Goal: Task Accomplishment & Management: Use online tool/utility

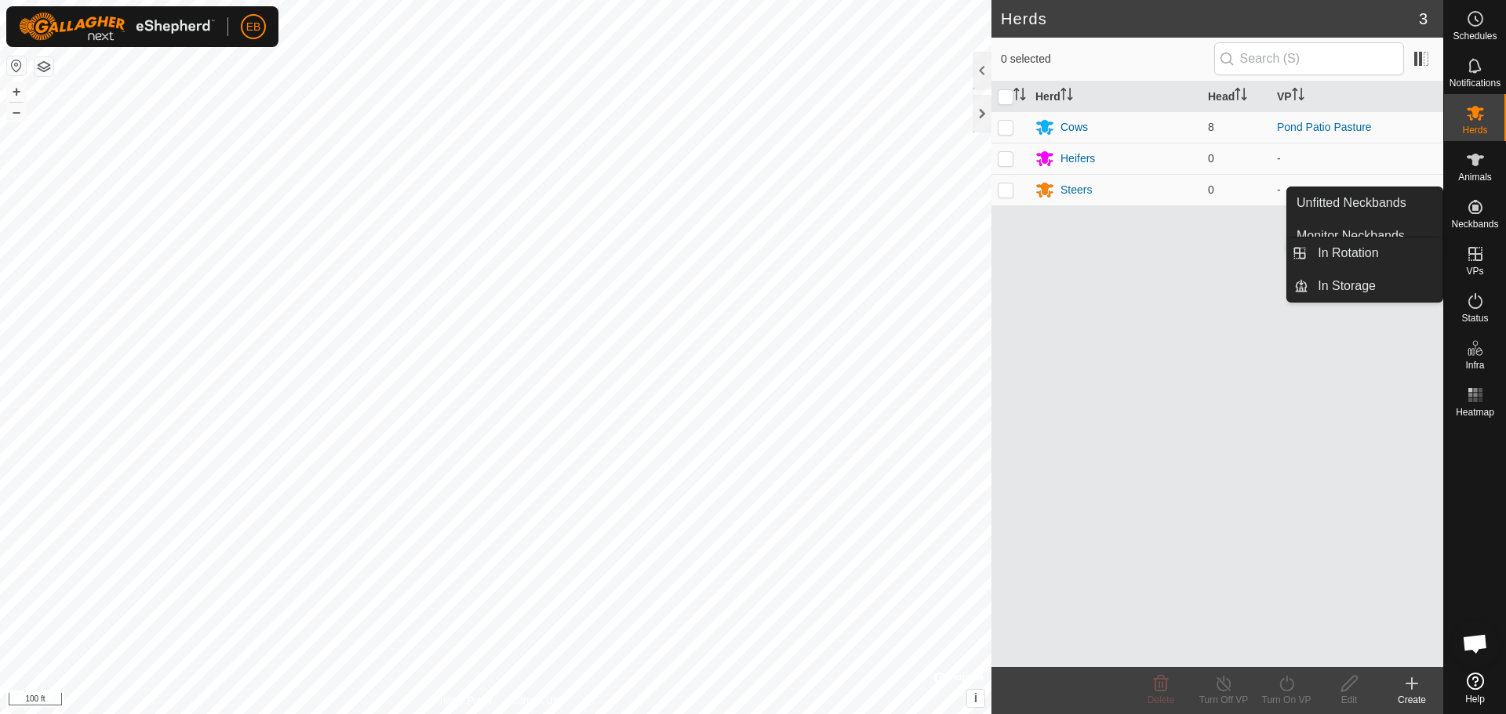
click at [1488, 257] on es-virtualpaddocks-svg-icon at bounding box center [1475, 254] width 28 height 25
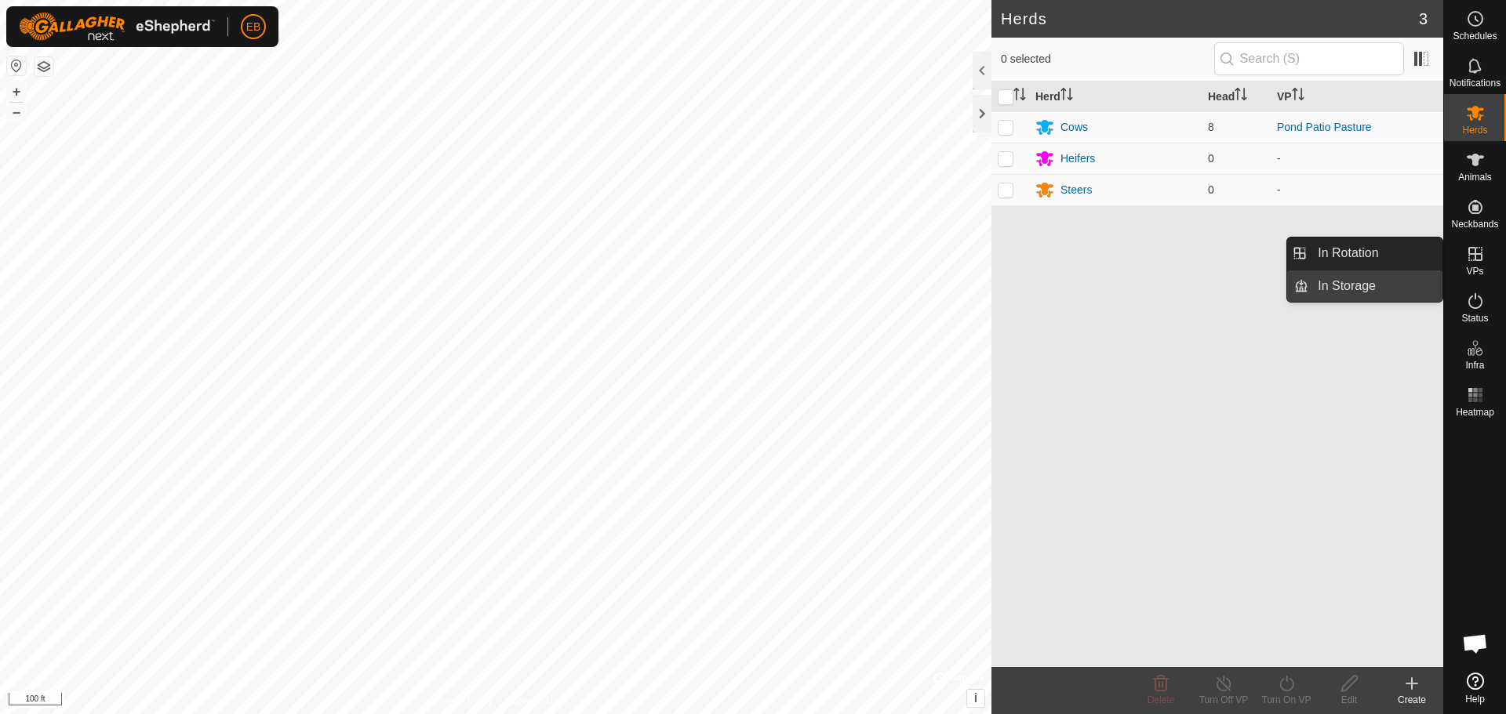
click at [1373, 290] on link "In Storage" at bounding box center [1375, 286] width 134 height 31
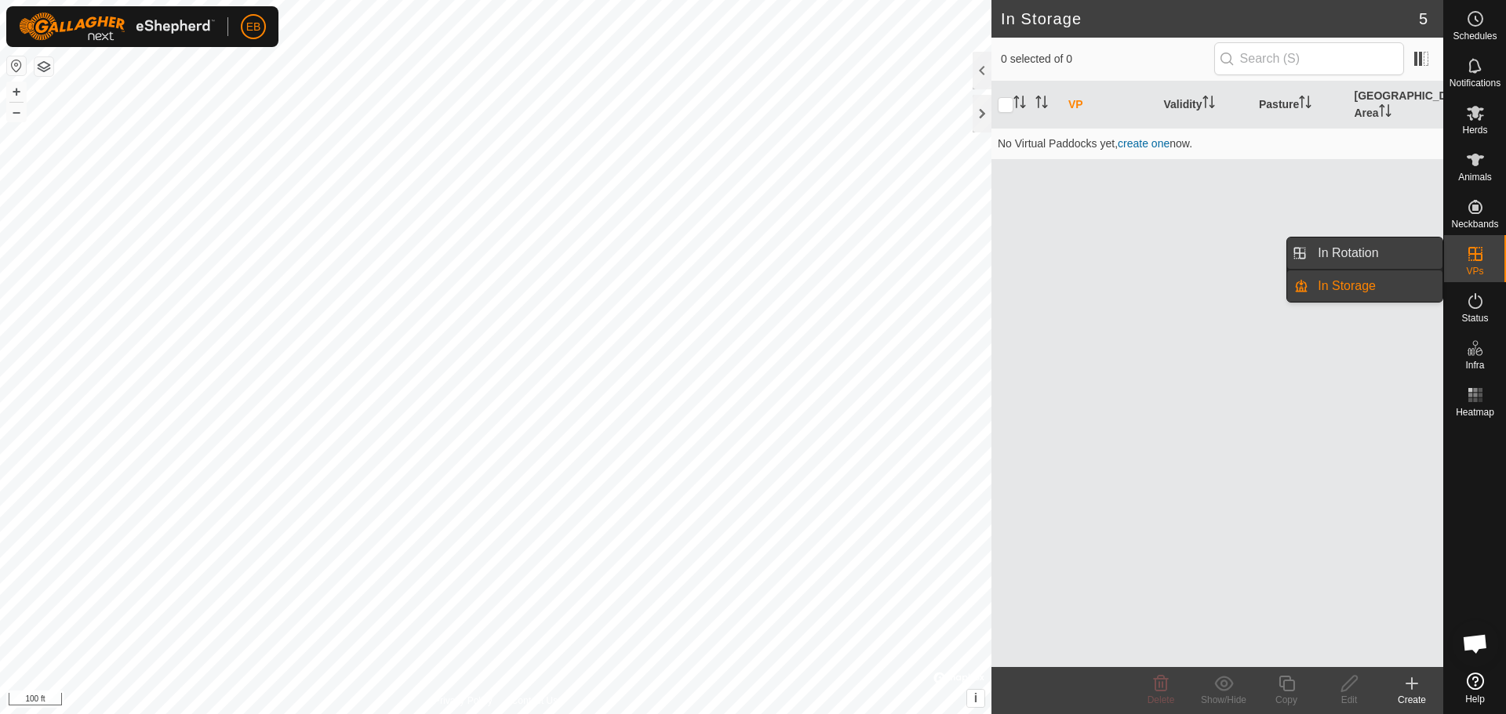
click at [1389, 254] on link "In Rotation" at bounding box center [1375, 253] width 134 height 31
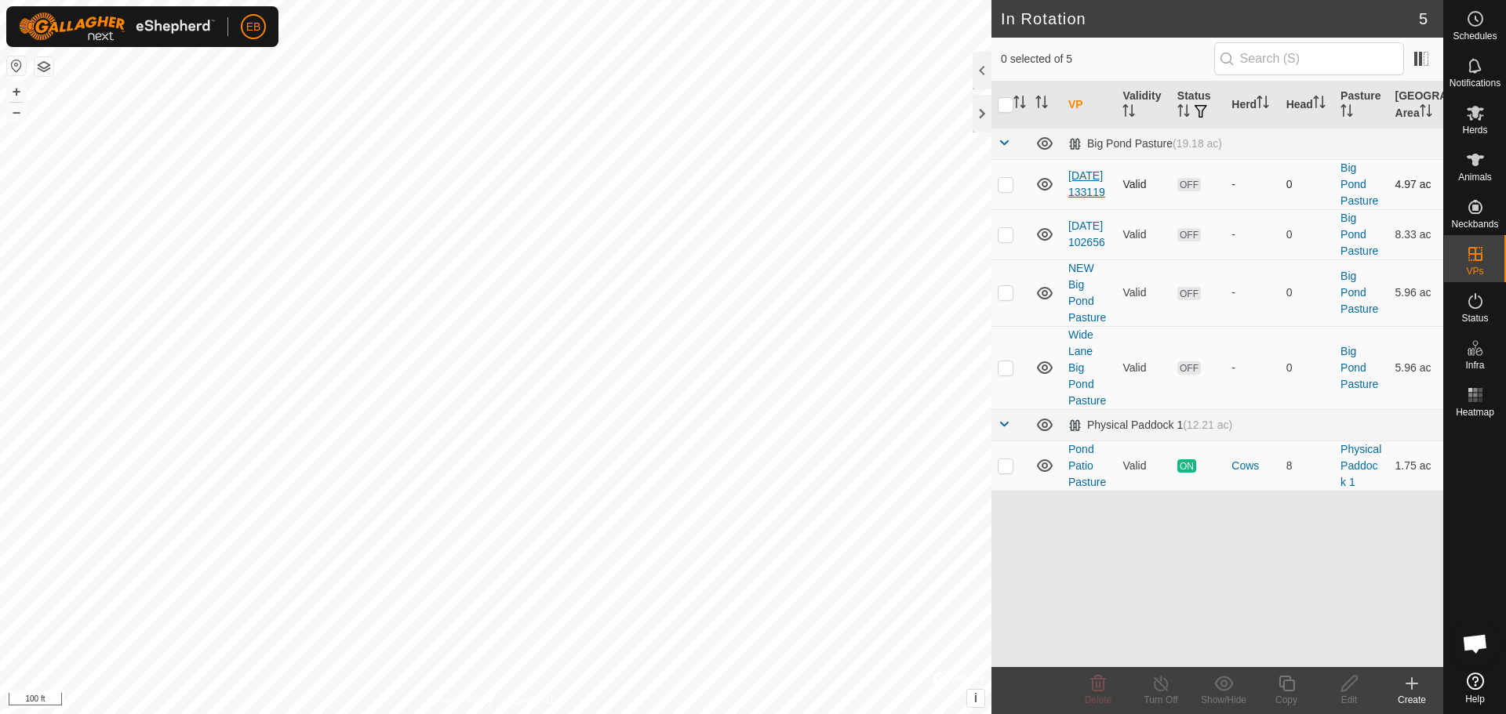
click at [1082, 183] on link "[DATE] 133119" at bounding box center [1086, 183] width 37 height 29
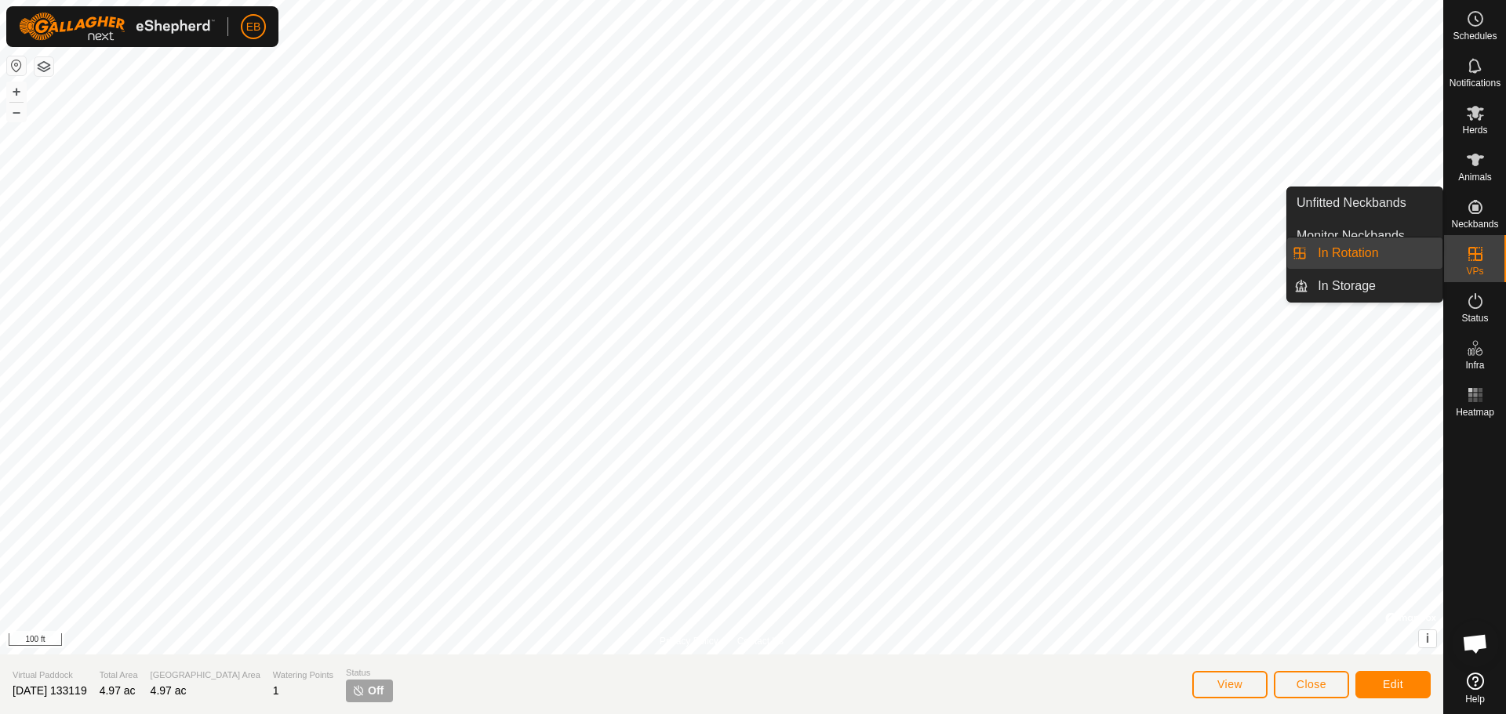
click at [1473, 260] on icon at bounding box center [1475, 254] width 14 height 14
click at [1377, 259] on link "In Rotation" at bounding box center [1375, 253] width 134 height 31
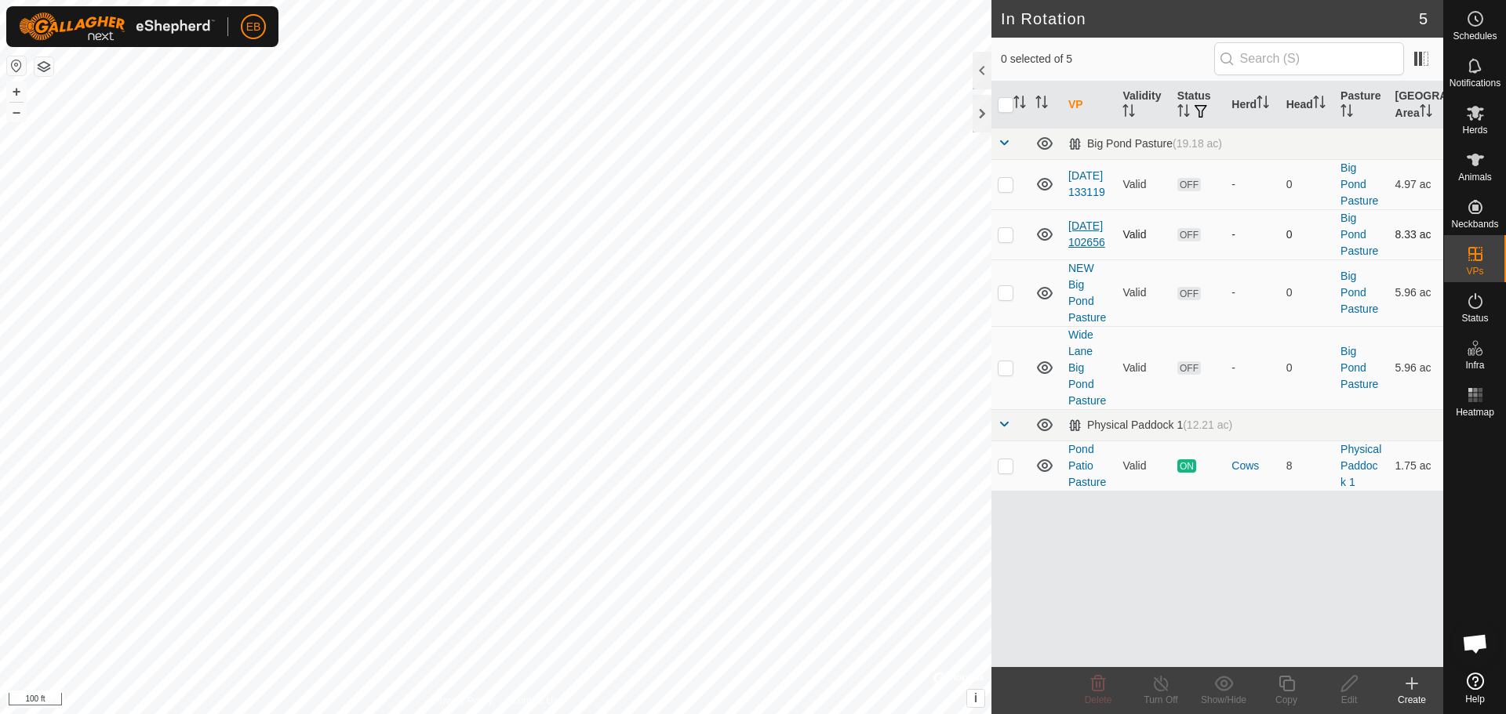
click at [1087, 238] on link "[DATE] 102656" at bounding box center [1086, 234] width 37 height 29
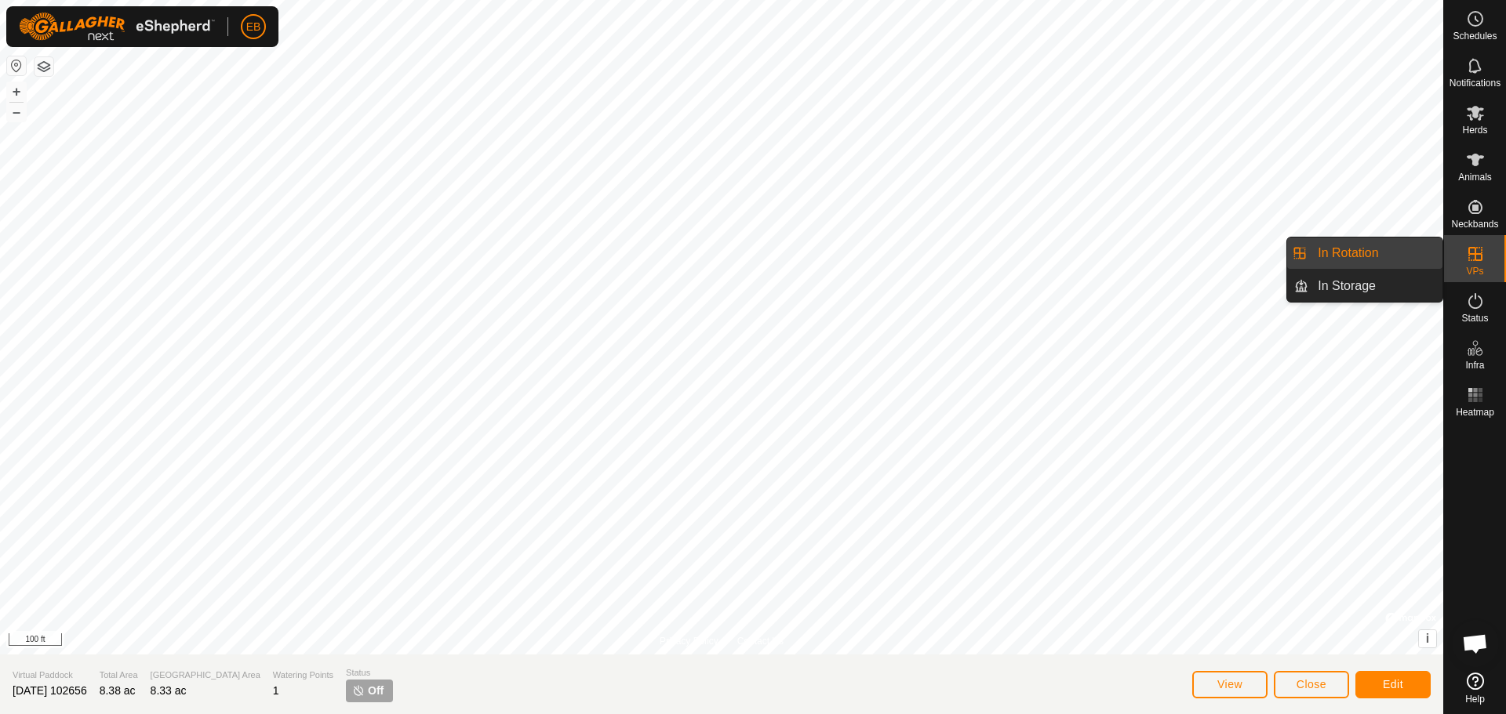
click at [1488, 256] on es-virtualpaddocks-svg-icon at bounding box center [1475, 254] width 28 height 25
click at [1382, 252] on link "In Rotation" at bounding box center [1375, 253] width 134 height 31
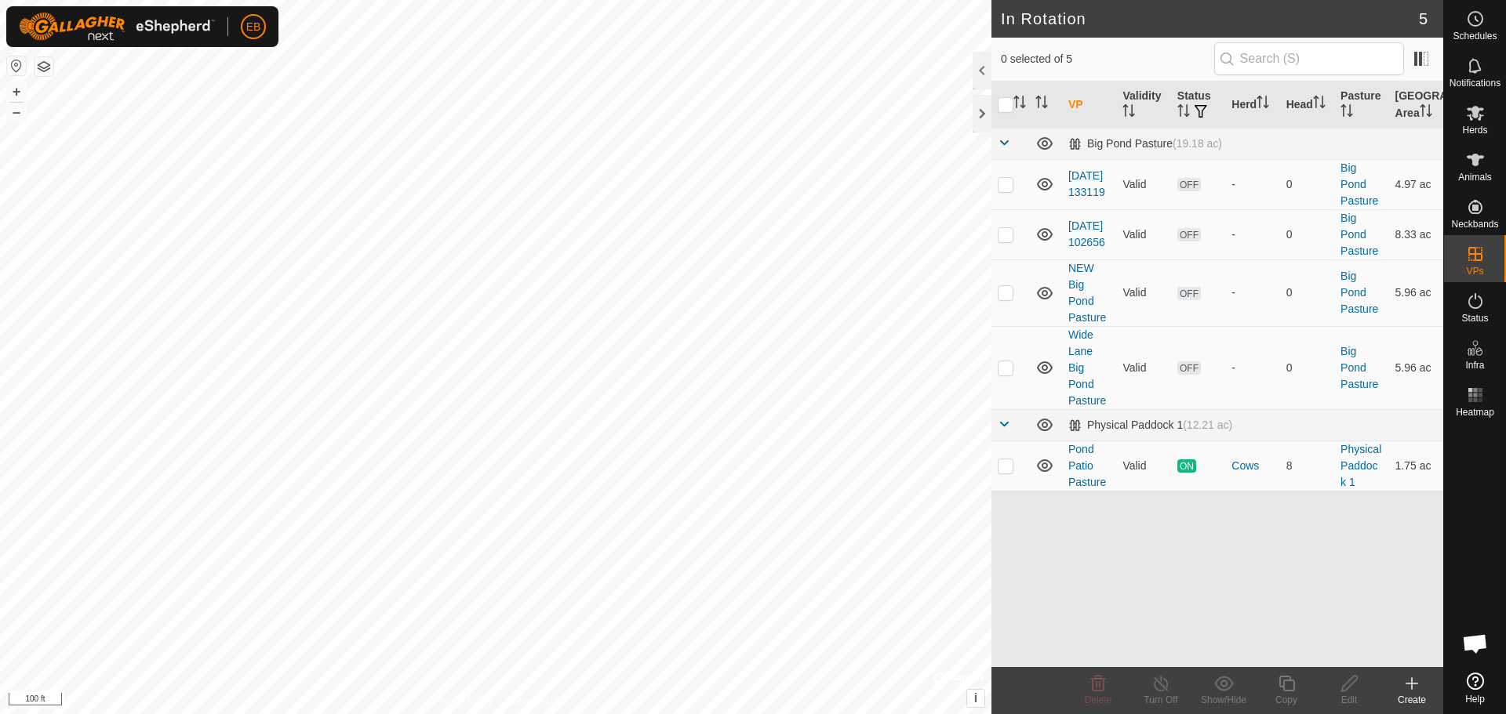
click at [1412, 697] on div "Create" at bounding box center [1411, 700] width 63 height 14
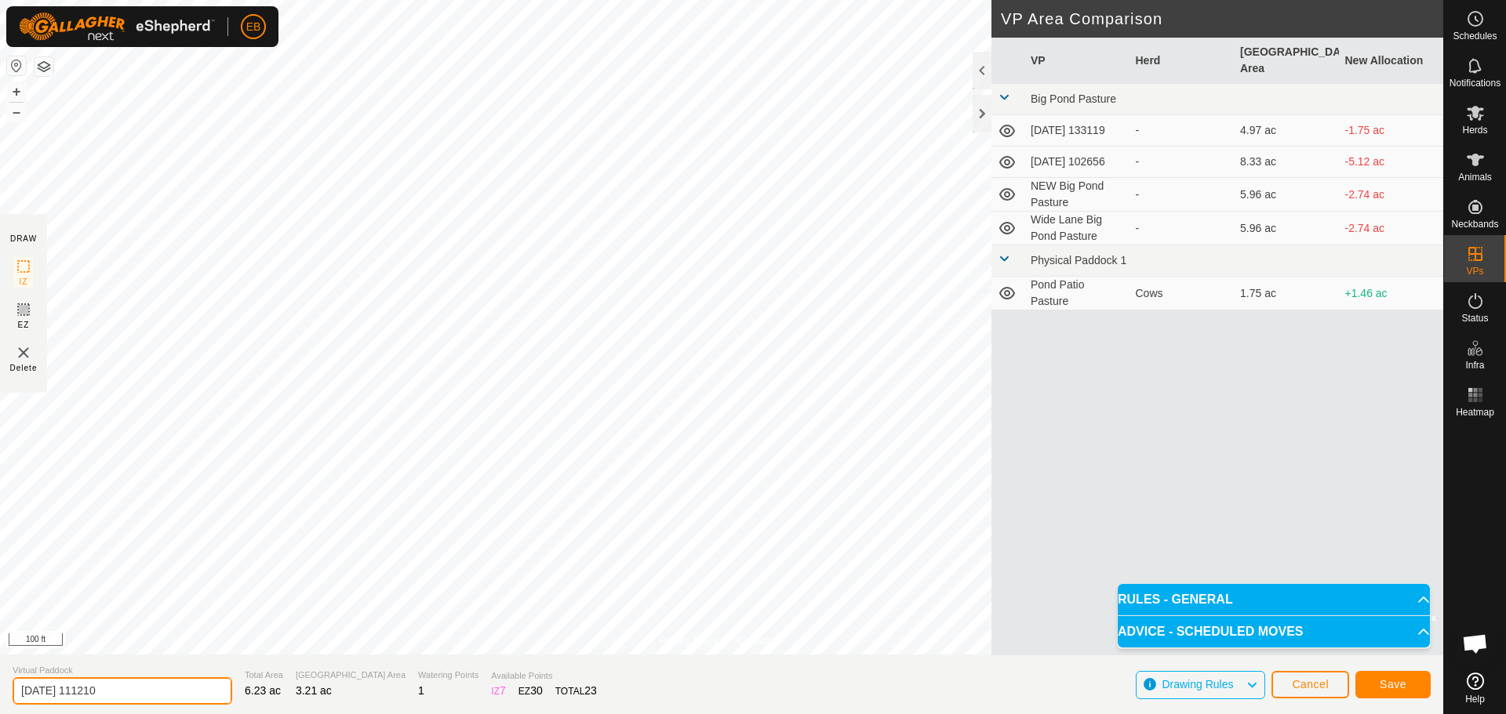
click at [138, 685] on input "[DATE] 111210" at bounding box center [123, 690] width 220 height 27
type input "Below Small Pond Dam"
click at [1411, 689] on button "Save" at bounding box center [1392, 684] width 75 height 27
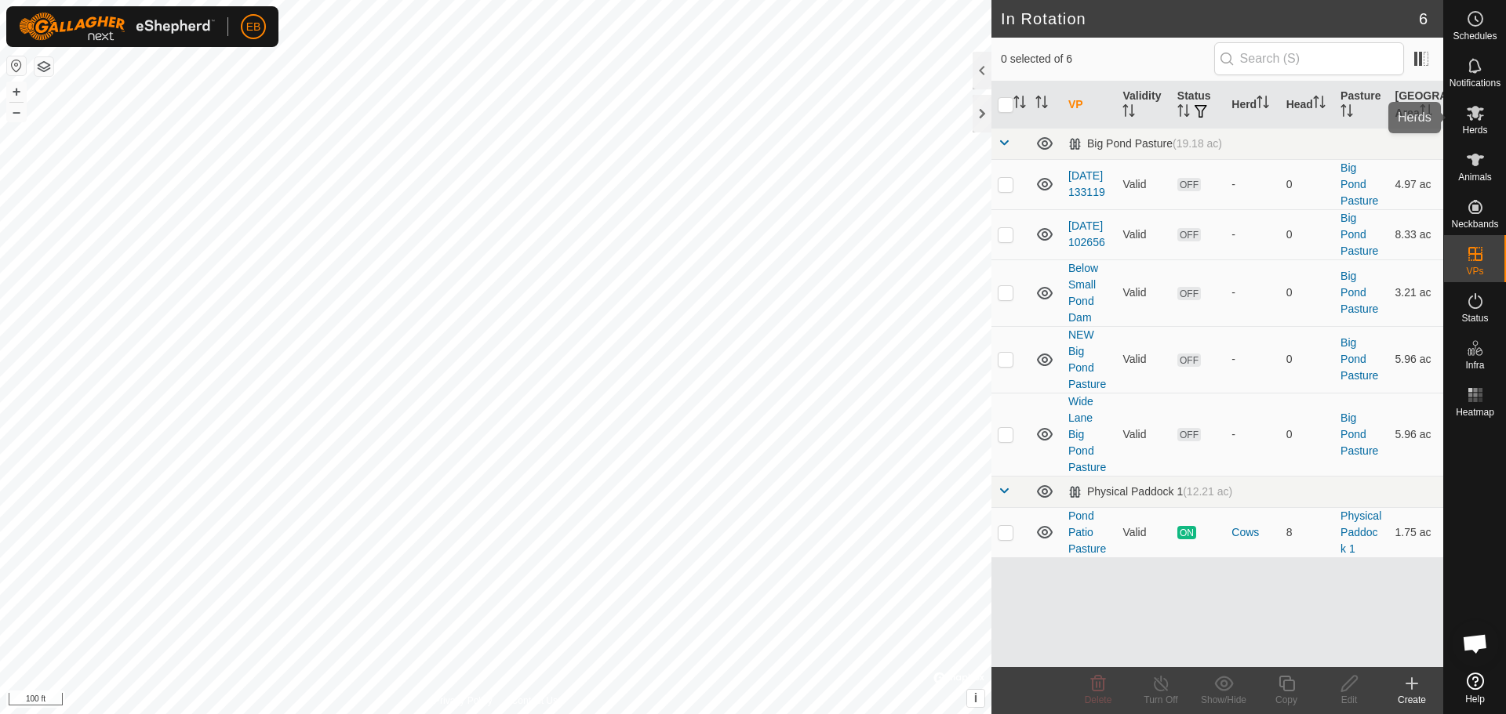
click at [1481, 119] on icon at bounding box center [1475, 113] width 19 height 19
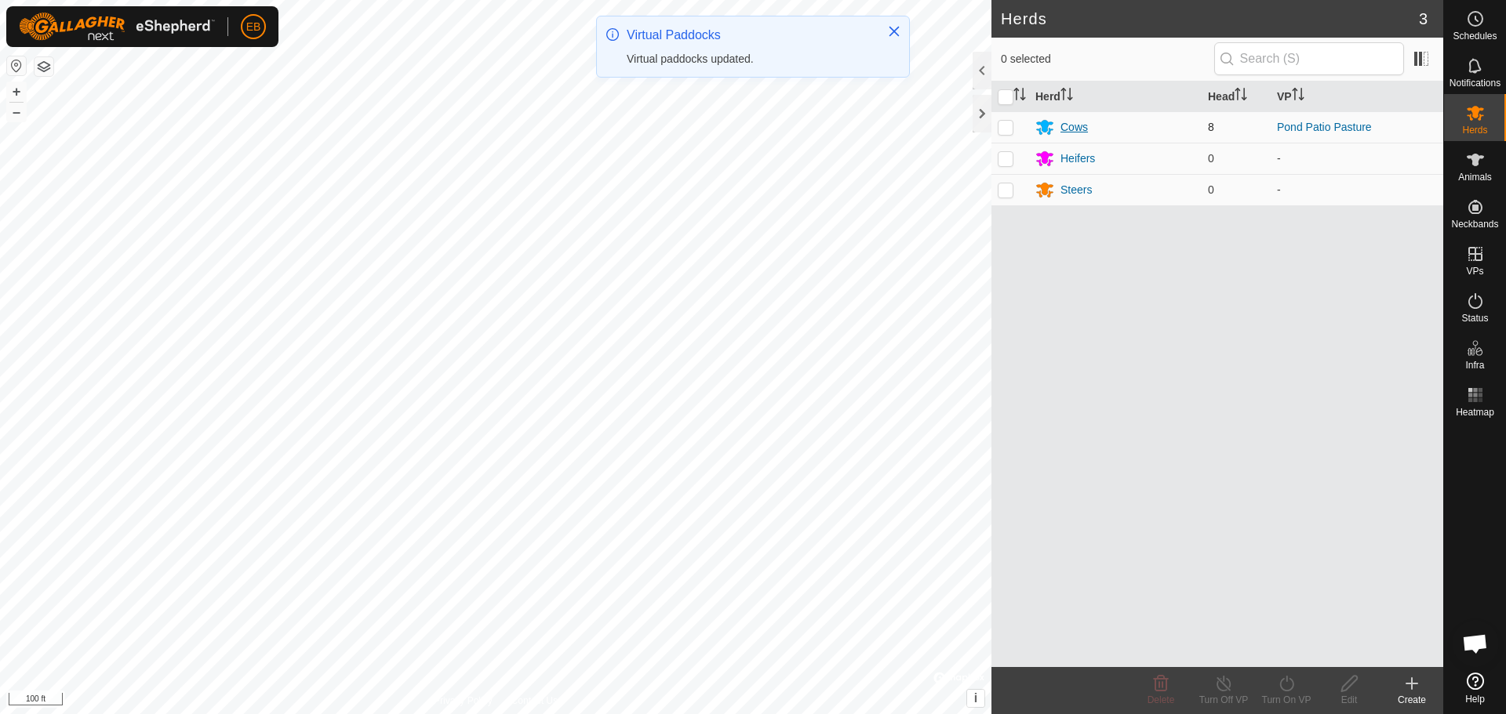
click at [1098, 132] on div "Cows" at bounding box center [1115, 127] width 160 height 19
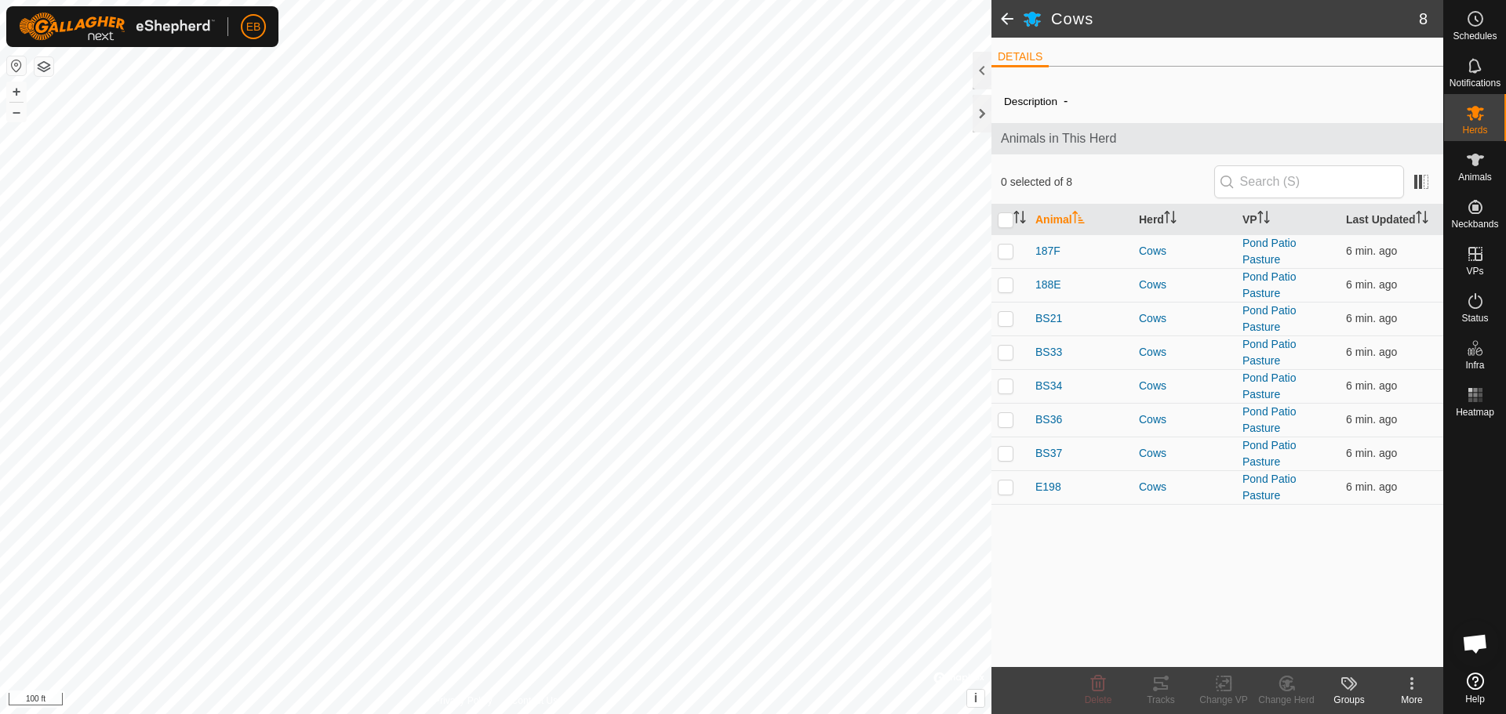
click at [1007, 24] on span at bounding box center [1006, 19] width 31 height 38
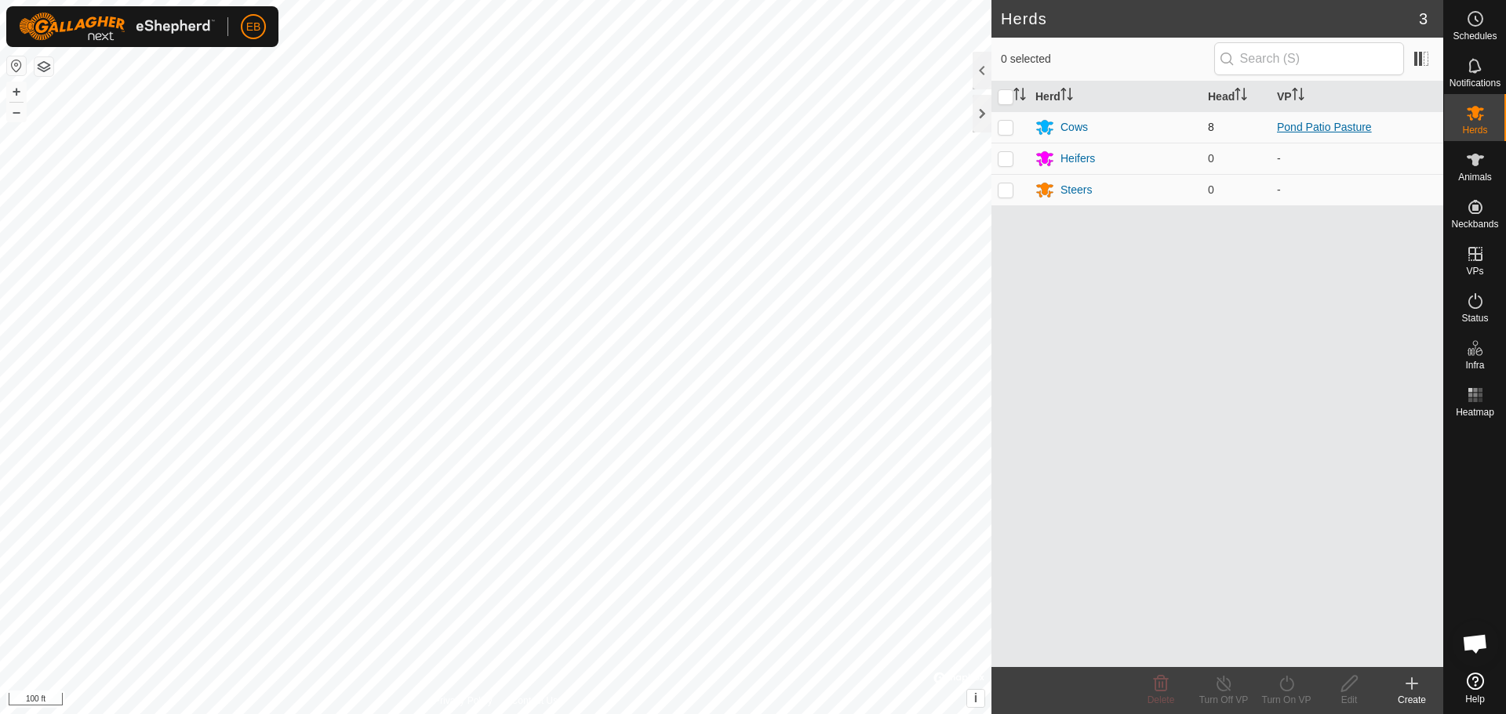
click at [1315, 122] on link "Pond Patio Pasture" at bounding box center [1324, 127] width 95 height 13
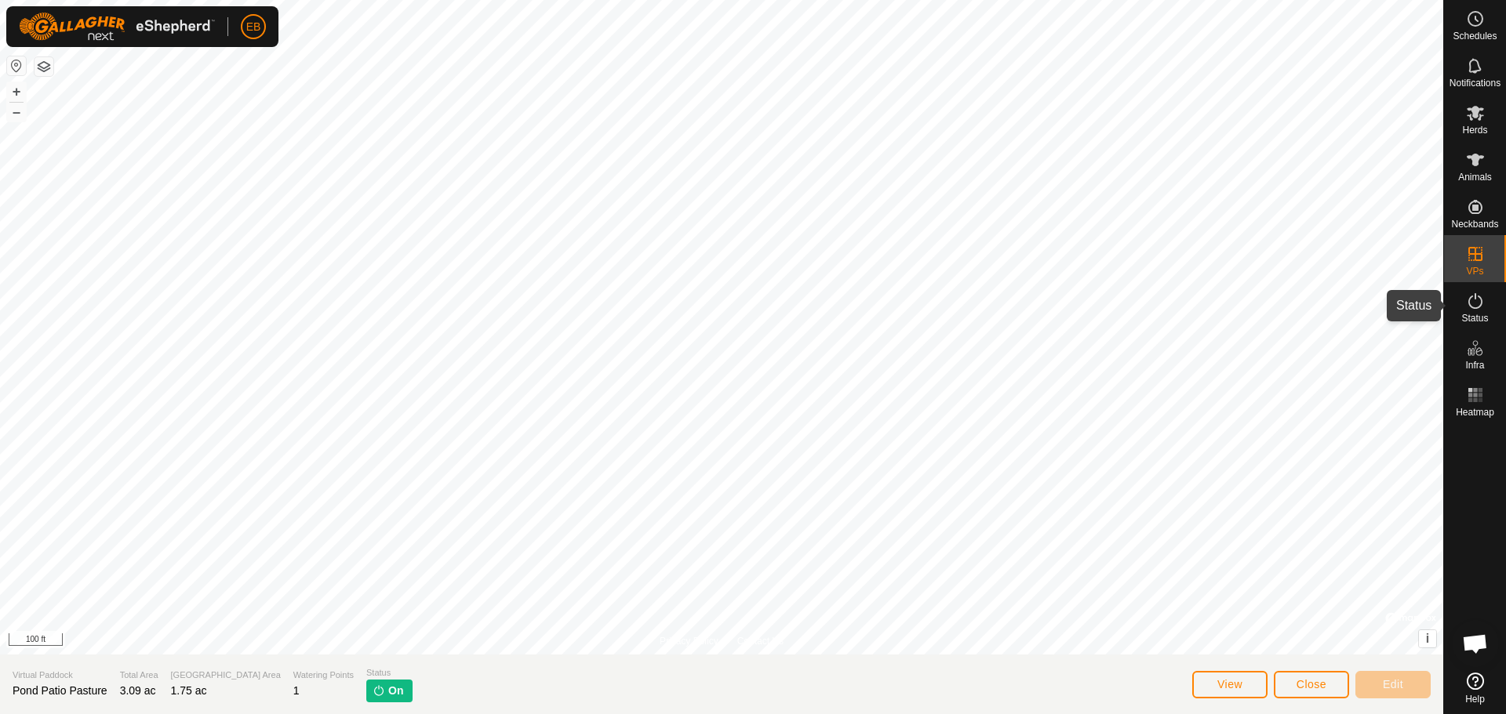
click at [1477, 296] on icon at bounding box center [1475, 301] width 19 height 19
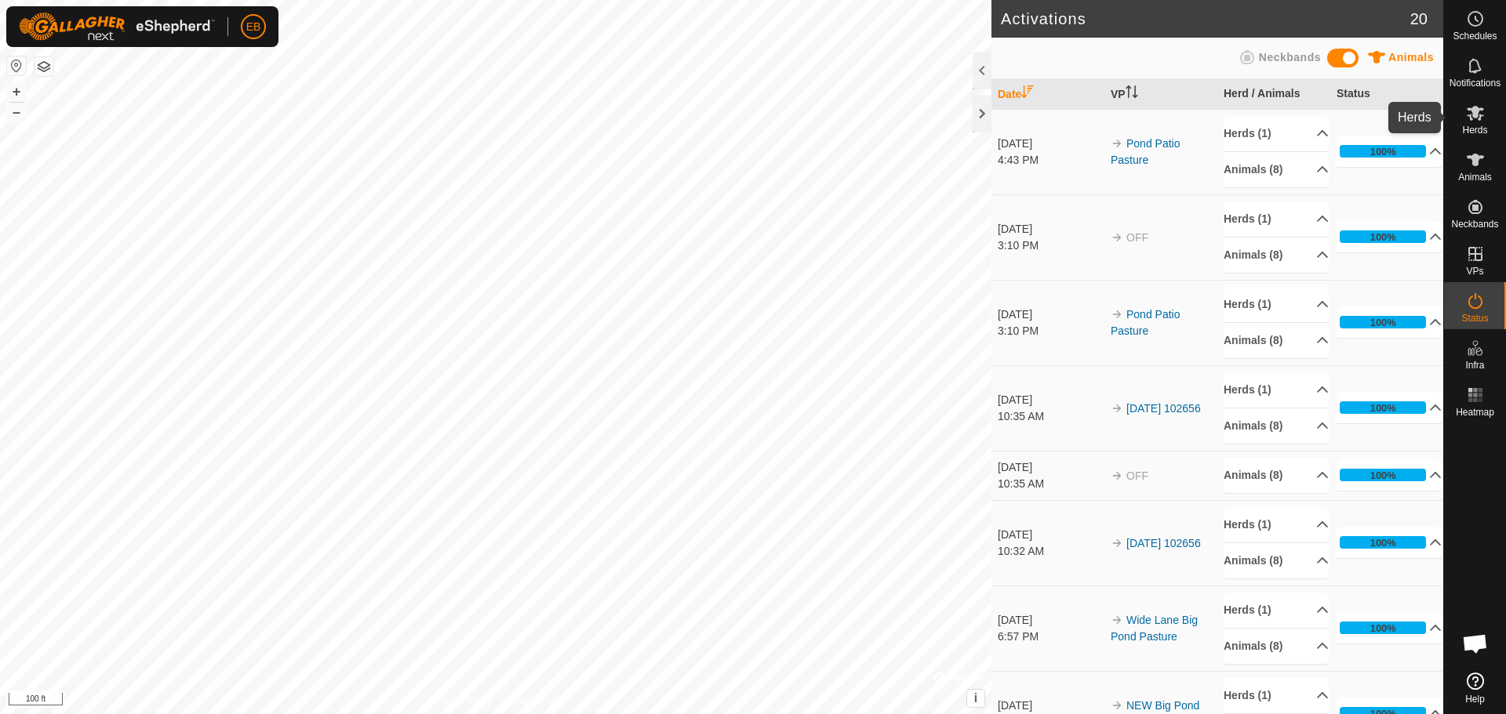
click at [1477, 111] on icon at bounding box center [1474, 113] width 17 height 15
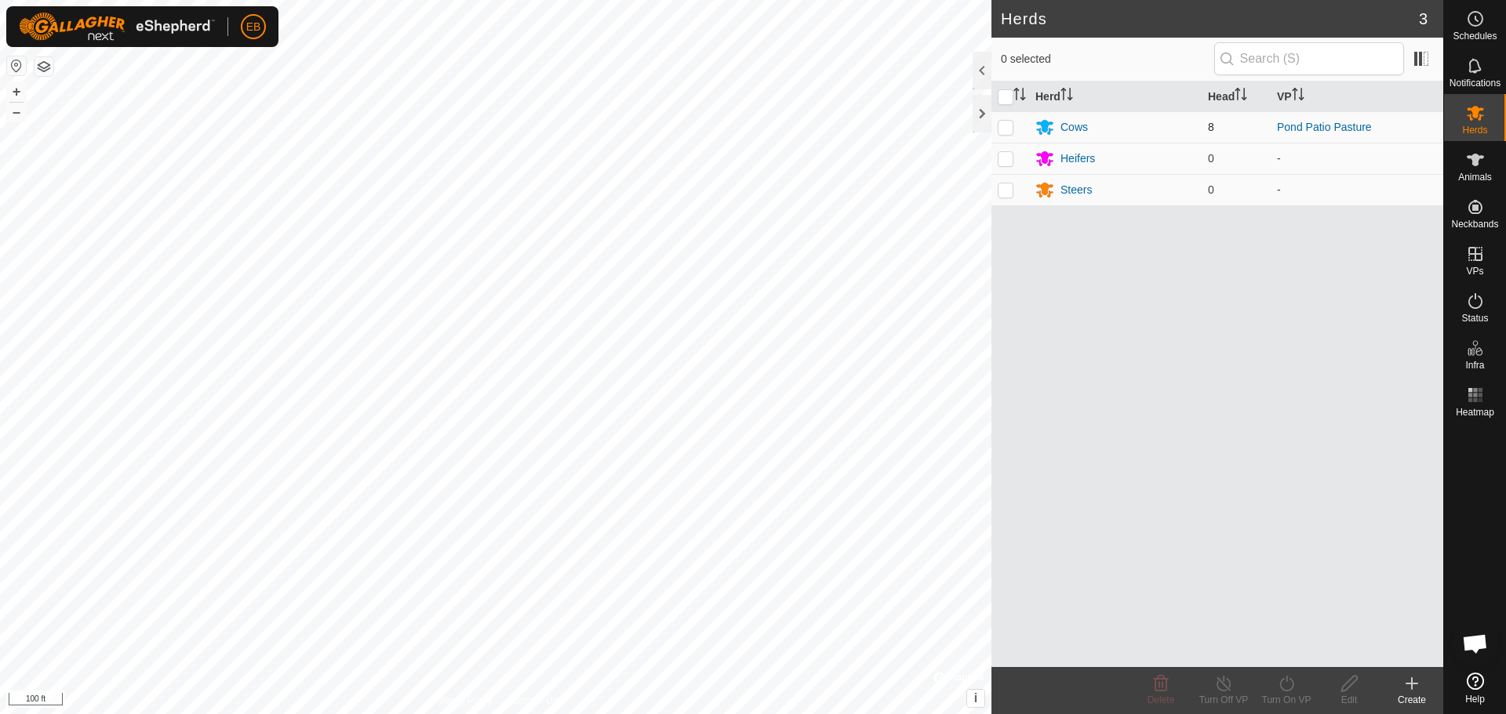
click at [1308, 114] on td "Pond Patio Pasture" at bounding box center [1356, 126] width 173 height 31
click at [1305, 125] on link "Pond Patio Pasture" at bounding box center [1324, 127] width 95 height 13
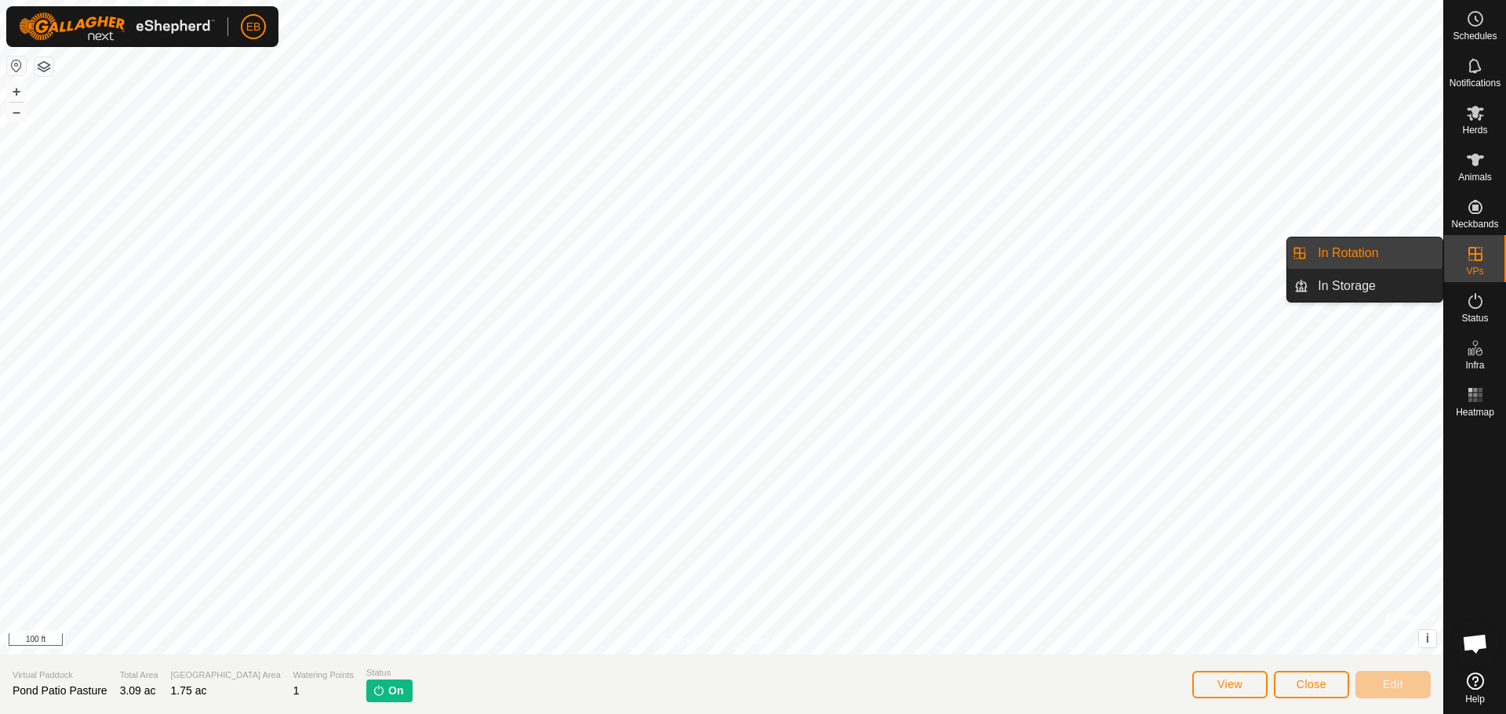
click at [1388, 255] on link "In Rotation" at bounding box center [1375, 253] width 134 height 31
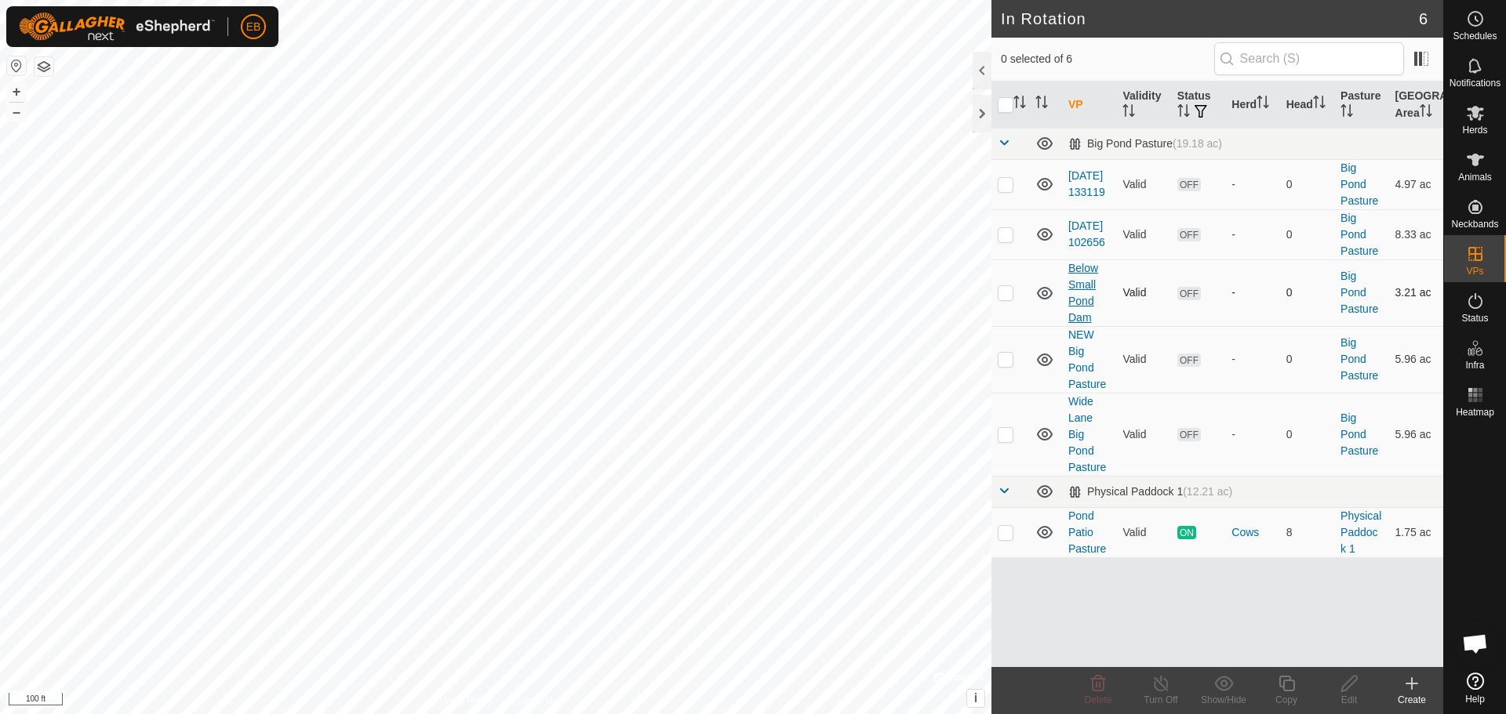
click at [1084, 284] on link "Below Small Pond Dam" at bounding box center [1083, 293] width 30 height 62
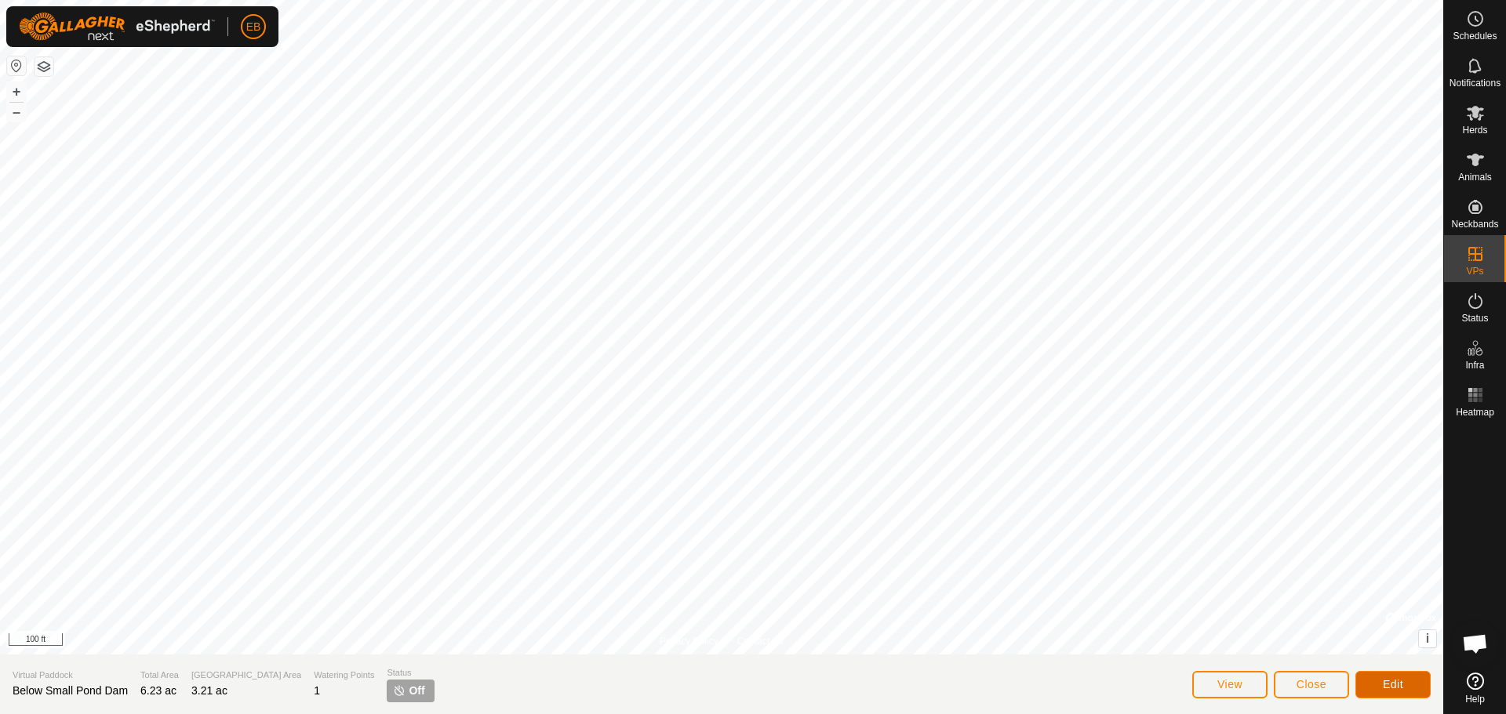
click at [1386, 692] on button "Edit" at bounding box center [1392, 684] width 75 height 27
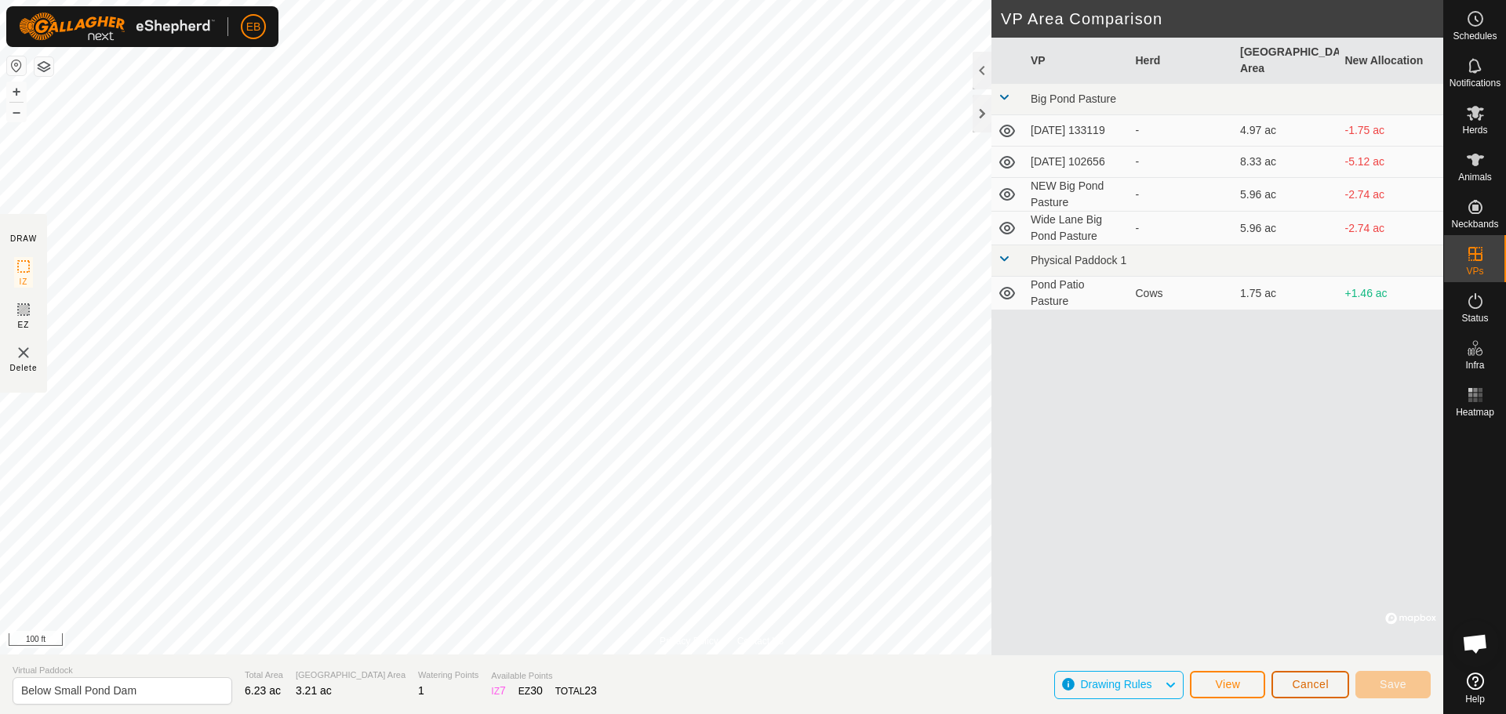
click at [1320, 681] on span "Cancel" at bounding box center [1309, 684] width 37 height 13
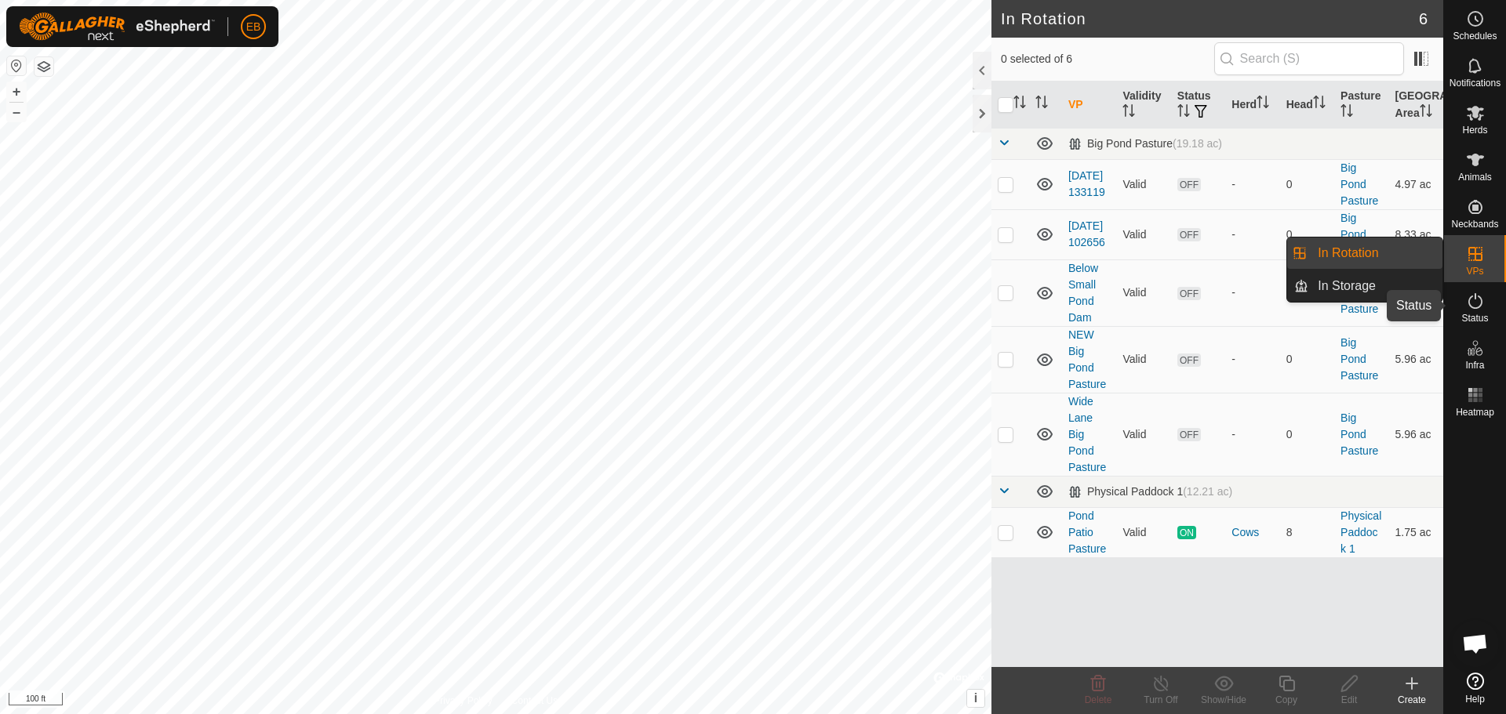
click at [1473, 307] on icon at bounding box center [1475, 301] width 19 height 19
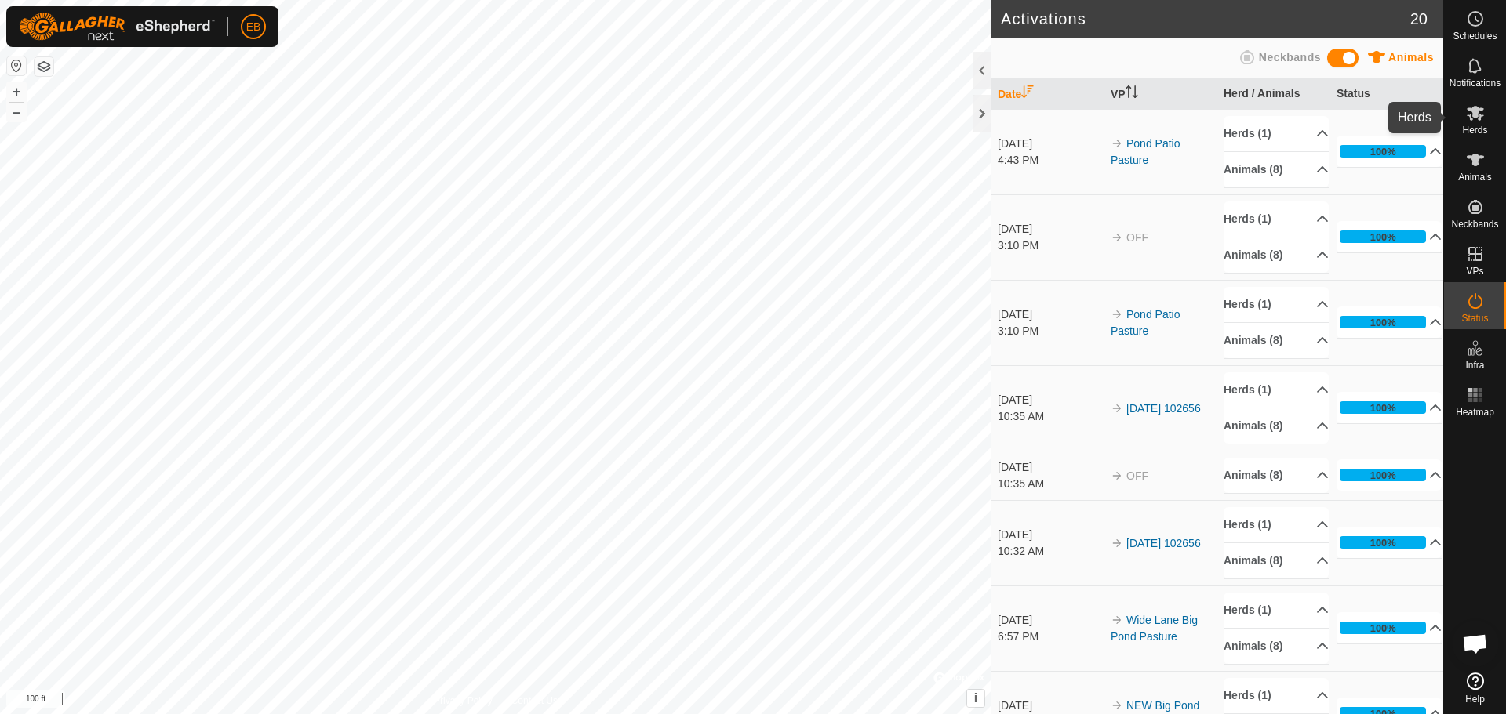
click at [1485, 105] on es-mob-svg-icon at bounding box center [1475, 112] width 28 height 25
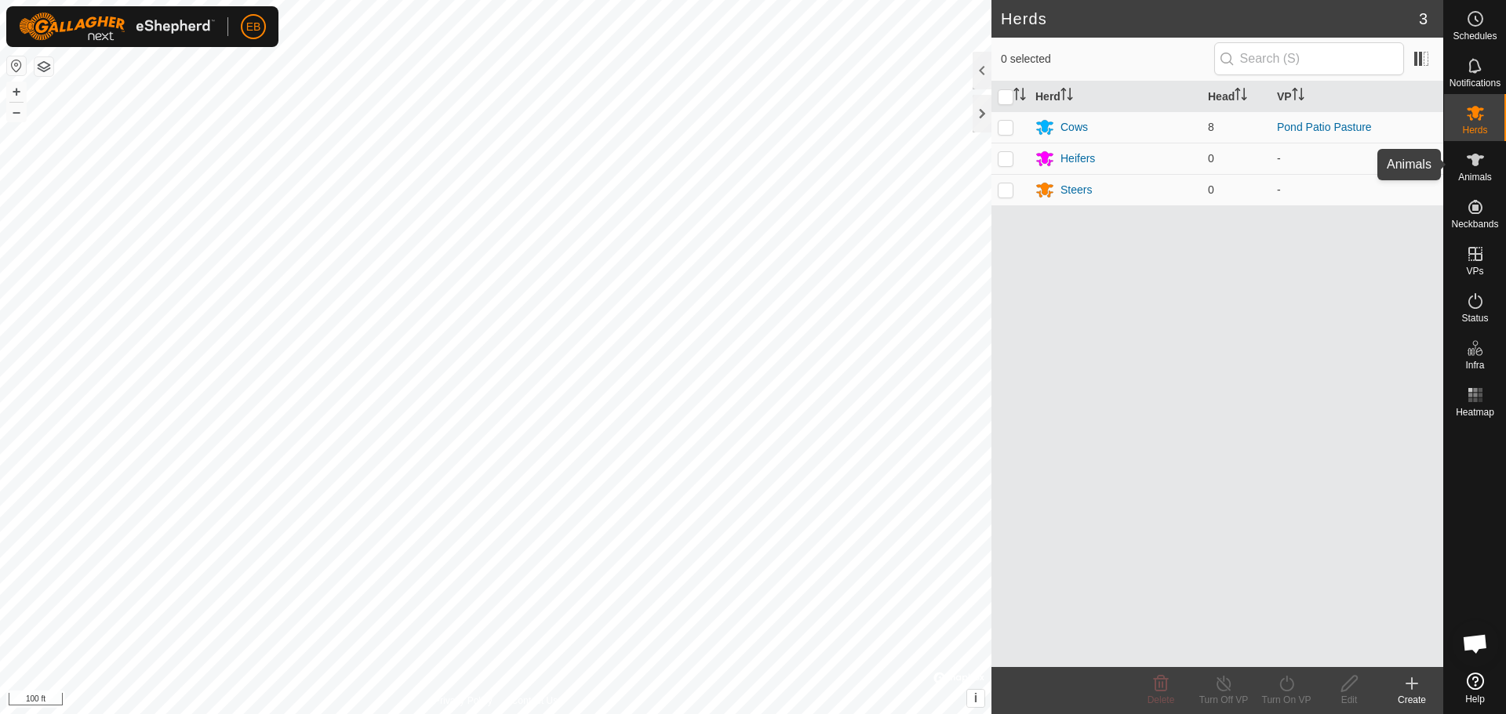
click at [1479, 182] on span "Animals" at bounding box center [1475, 177] width 34 height 9
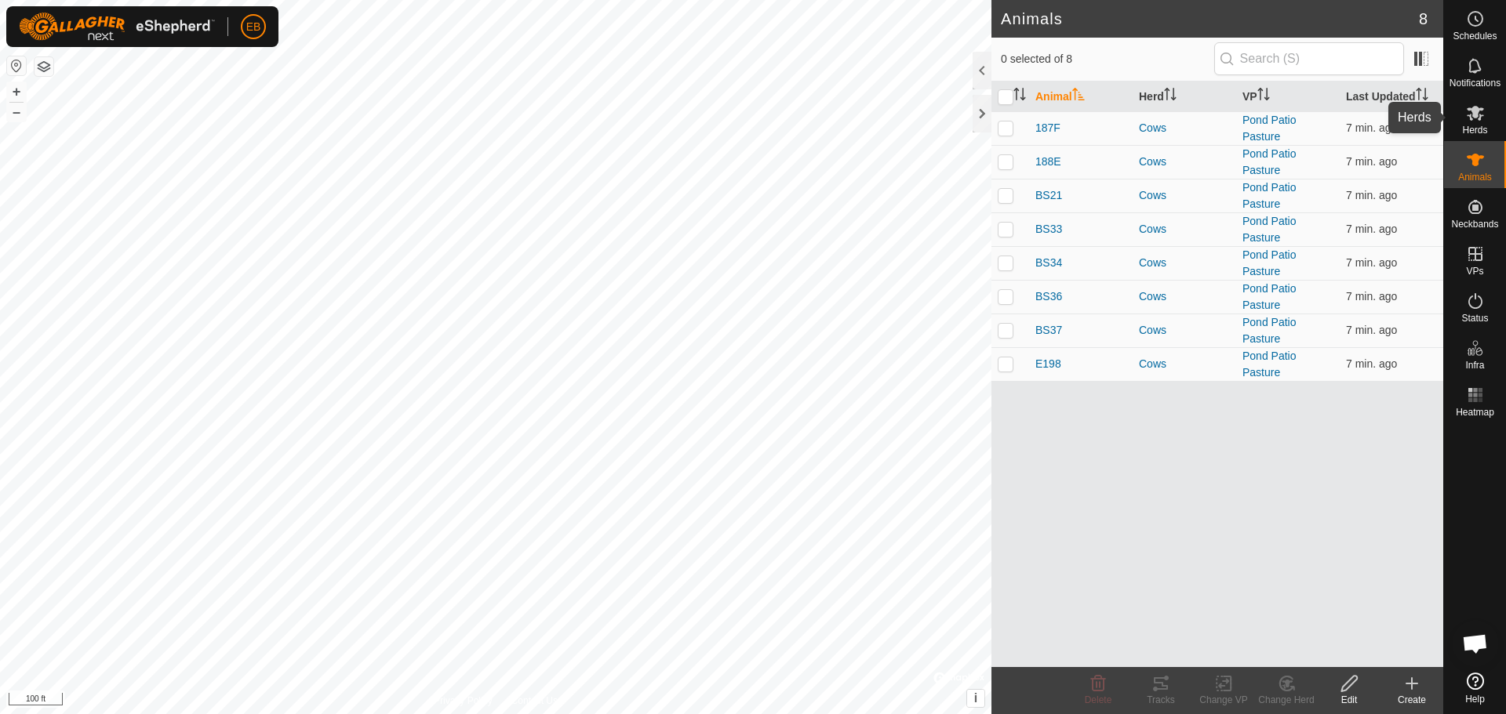
click at [1478, 106] on icon at bounding box center [1475, 113] width 19 height 19
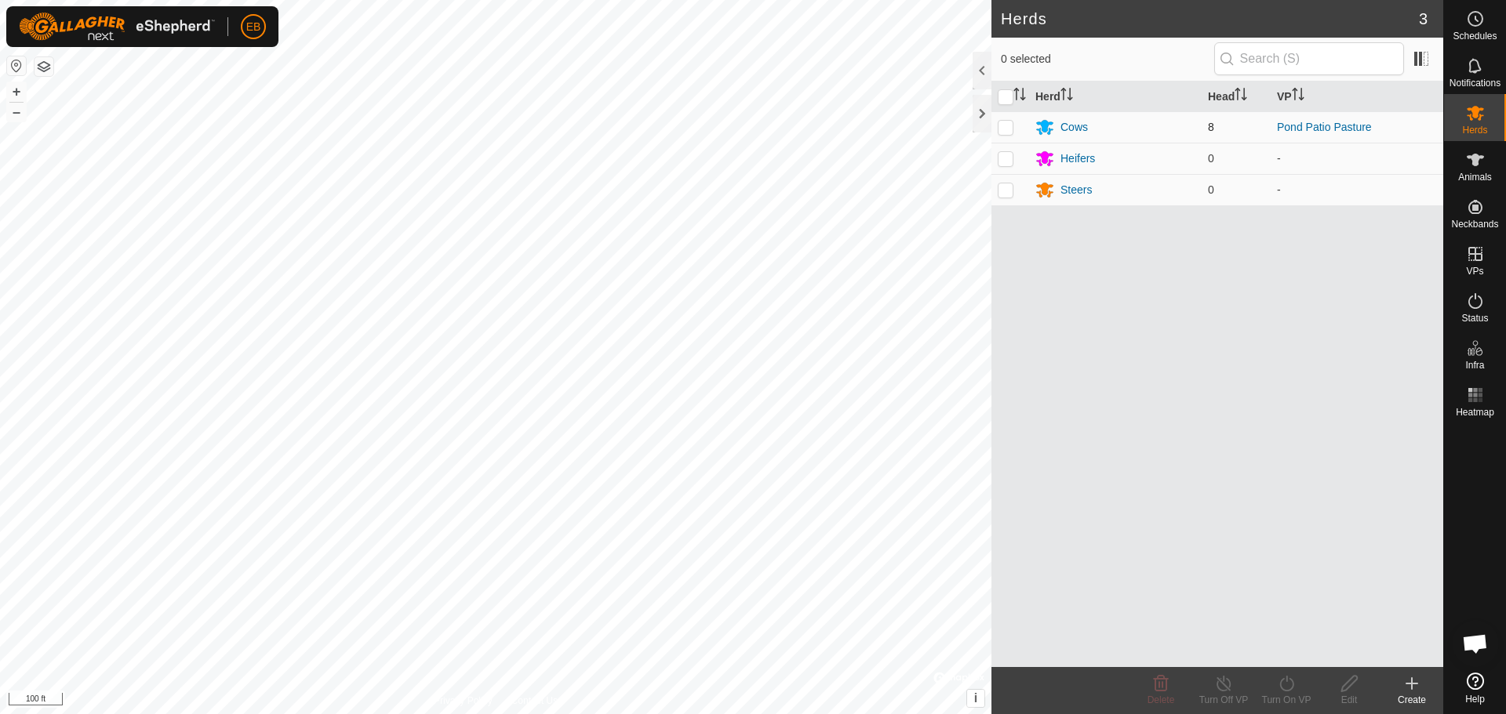
click at [1008, 130] on p-checkbox at bounding box center [1005, 127] width 16 height 13
checkbox input "true"
click at [1291, 684] on icon at bounding box center [1287, 683] width 20 height 19
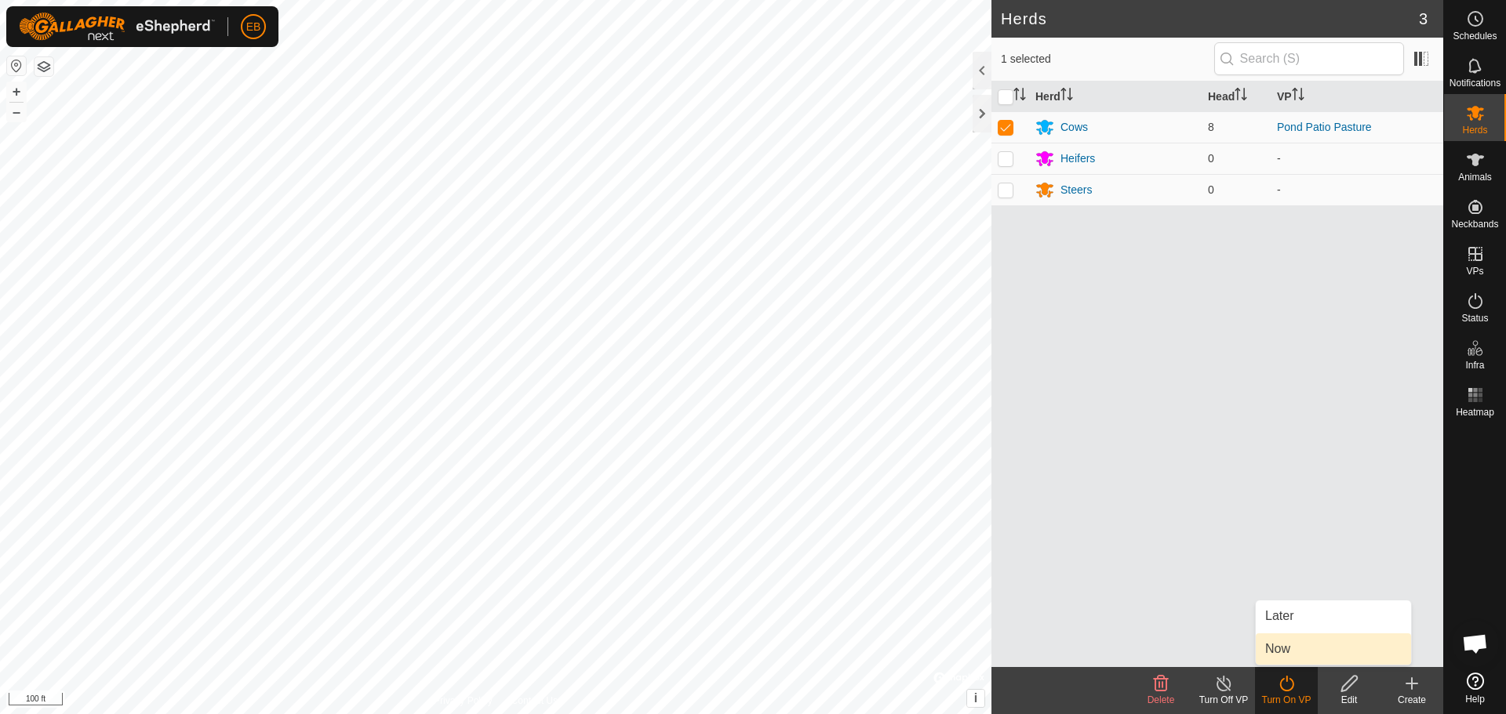
click at [1291, 648] on link "Now" at bounding box center [1332, 649] width 155 height 31
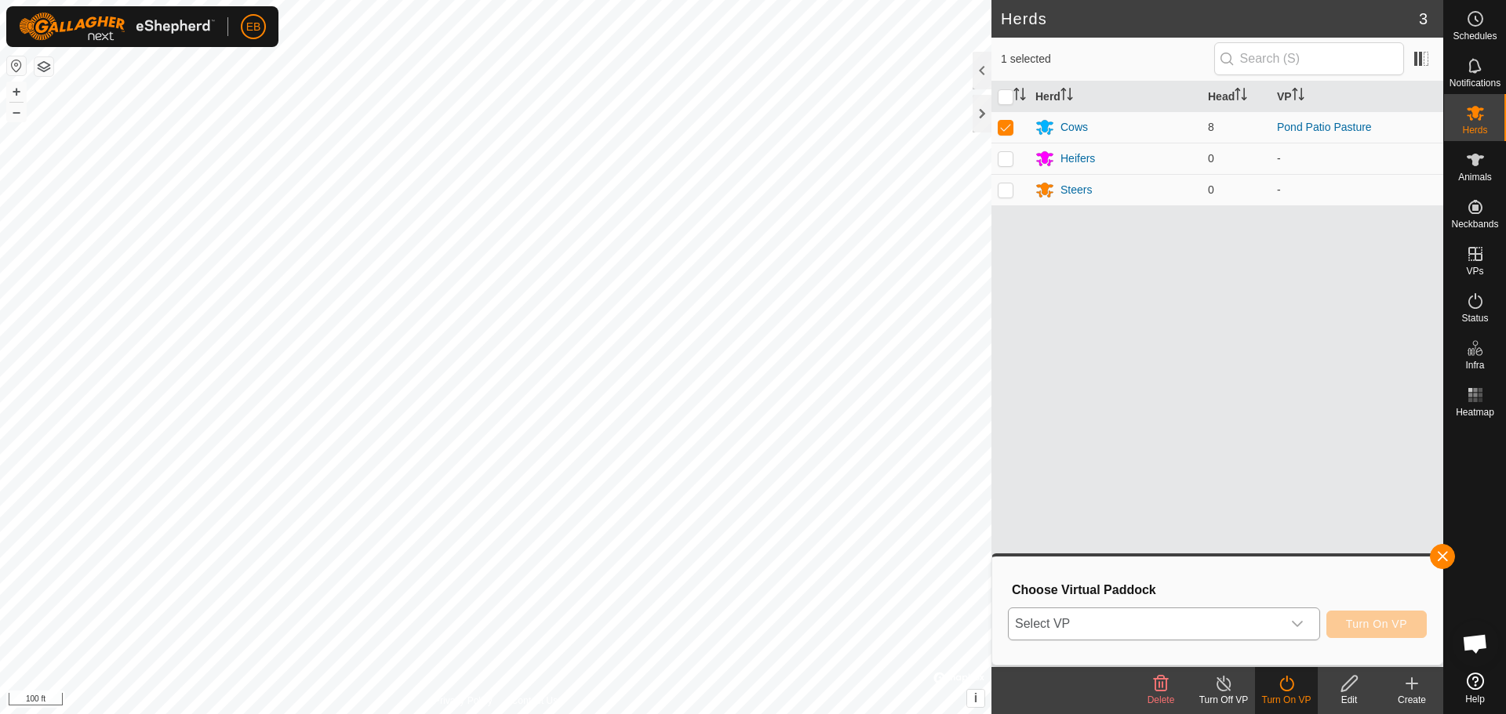
click at [1285, 627] on div "dropdown trigger" at bounding box center [1296, 623] width 31 height 31
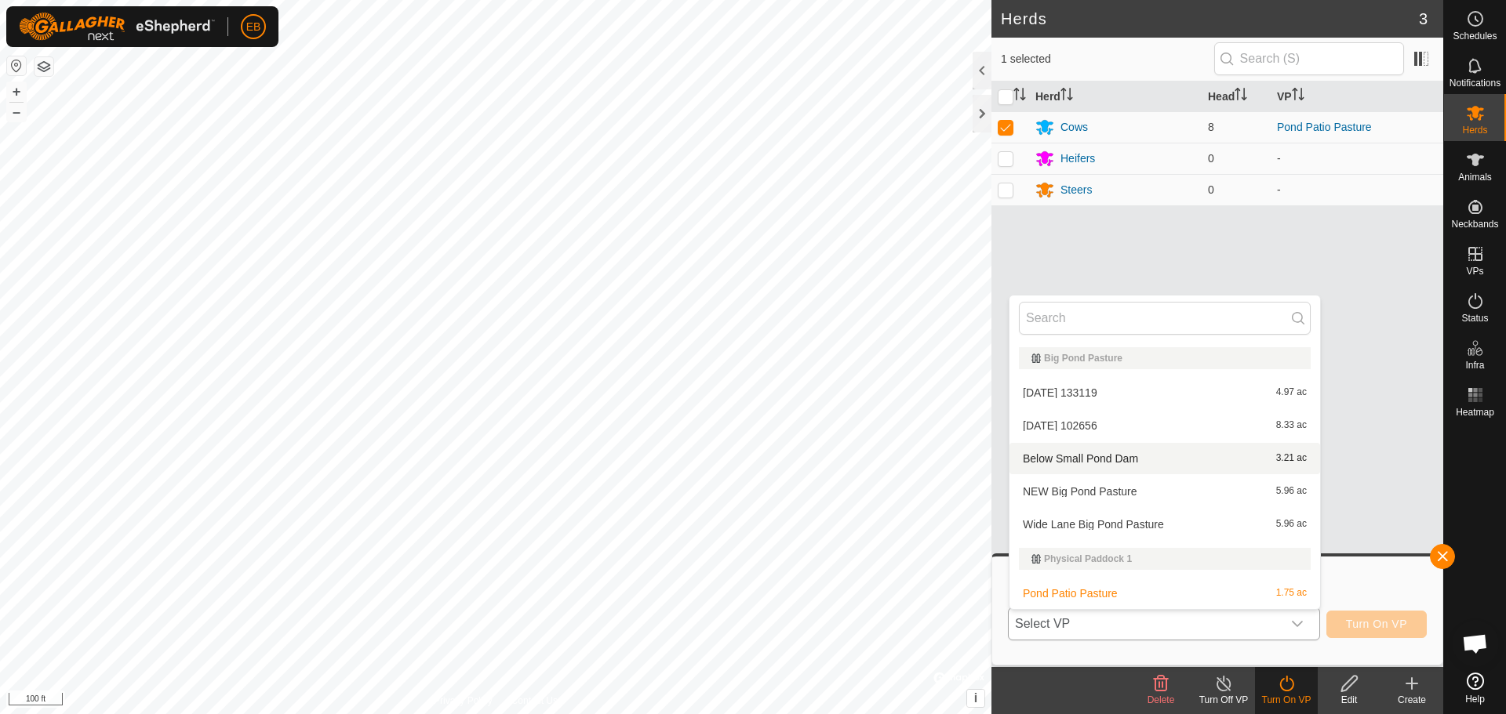
click at [1194, 456] on li "Below Small Pond Dam 3.21 ac" at bounding box center [1164, 458] width 311 height 31
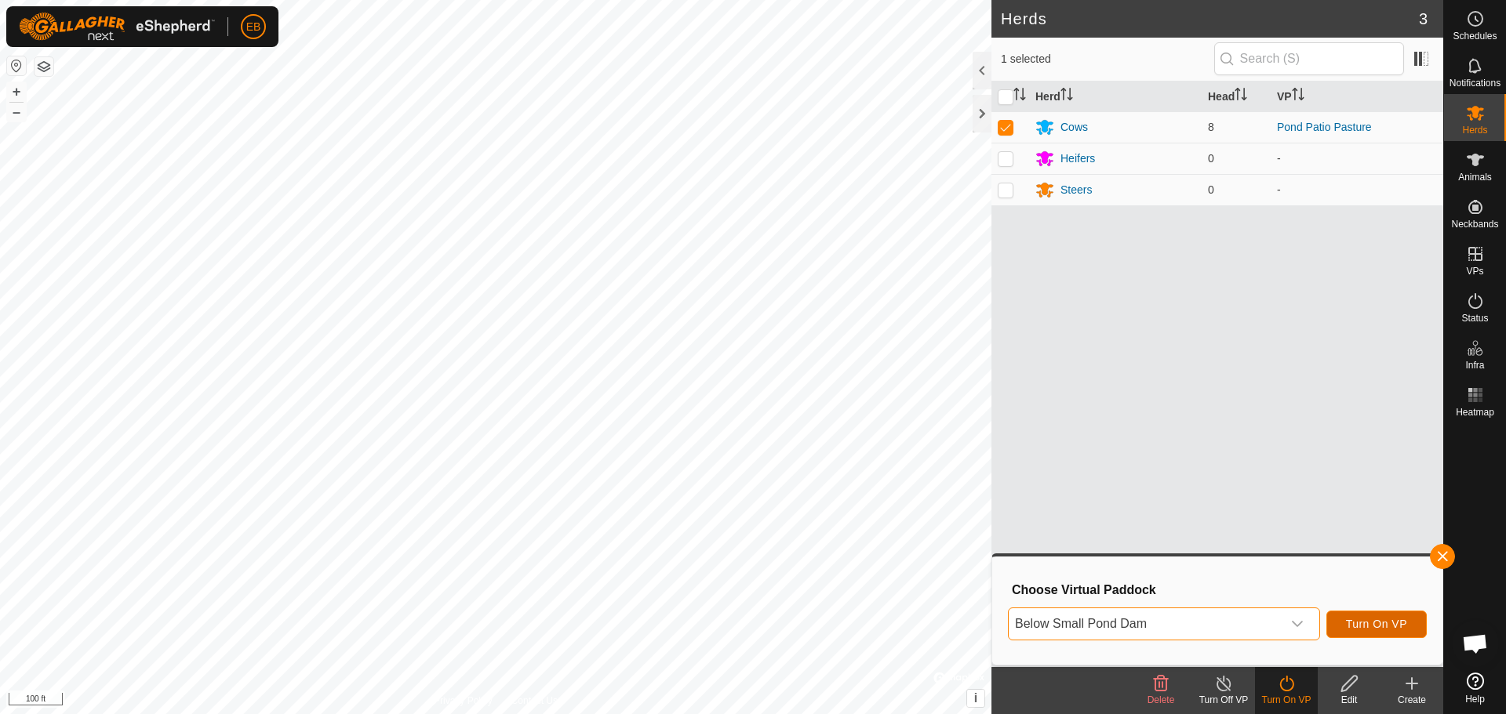
click at [1389, 627] on span "Turn On VP" at bounding box center [1376, 624] width 61 height 13
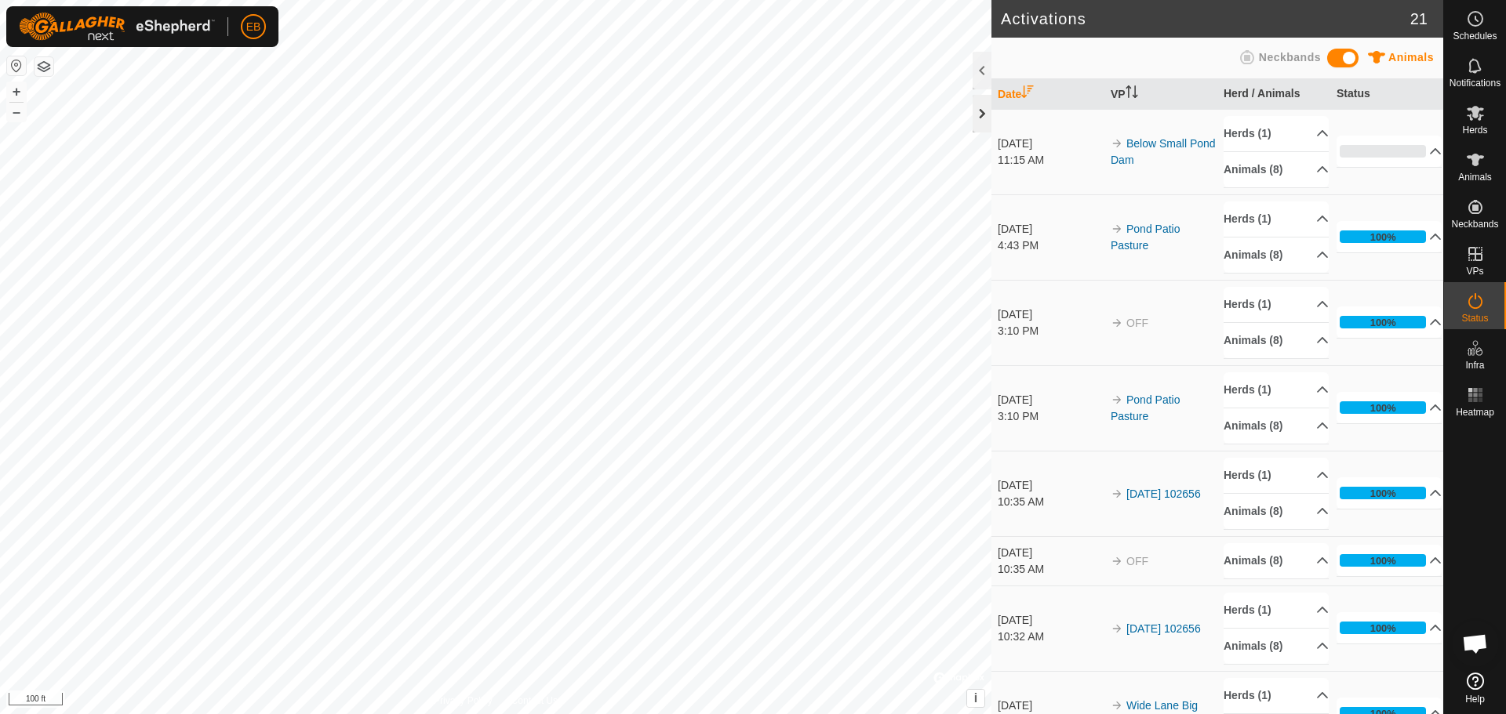
click at [982, 114] on div at bounding box center [981, 114] width 19 height 38
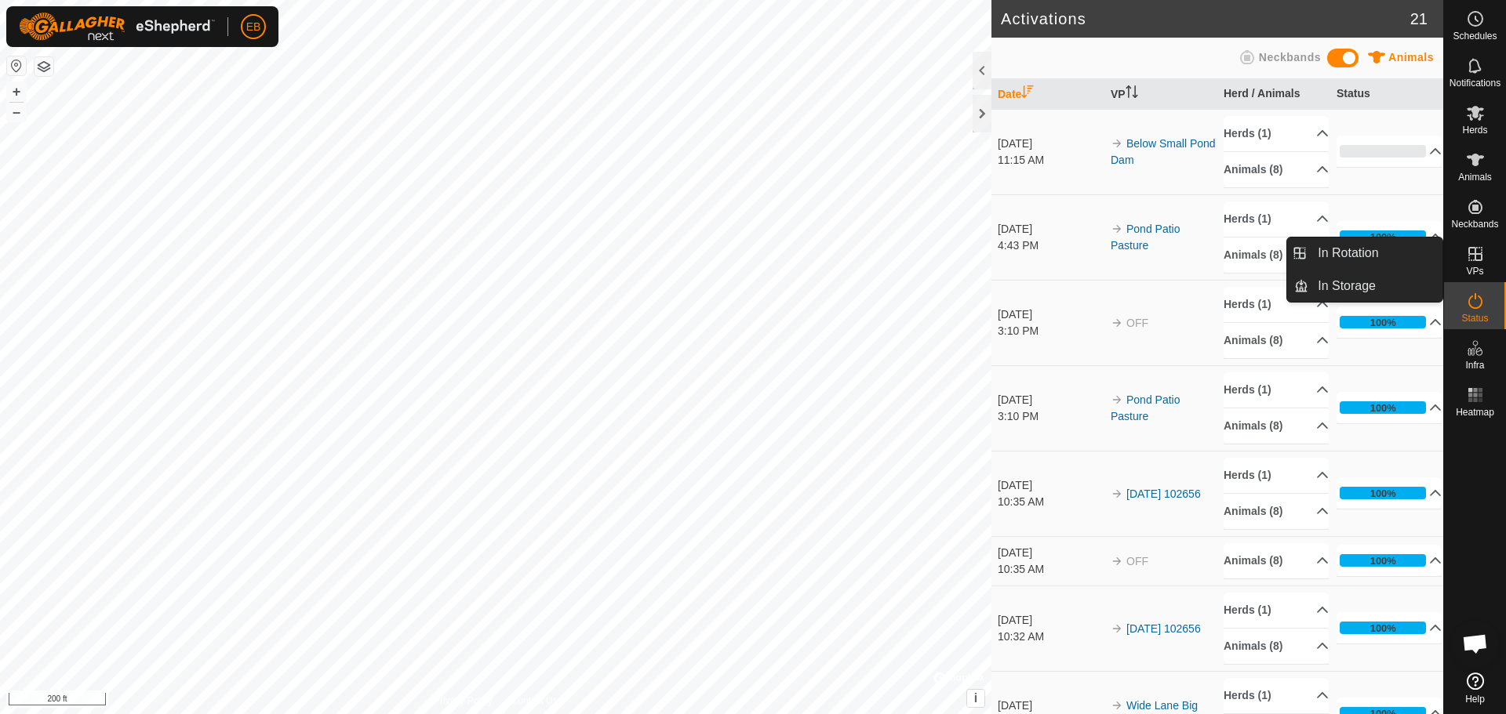
click at [1484, 253] on es-virtualpaddocks-svg-icon at bounding box center [1475, 254] width 28 height 25
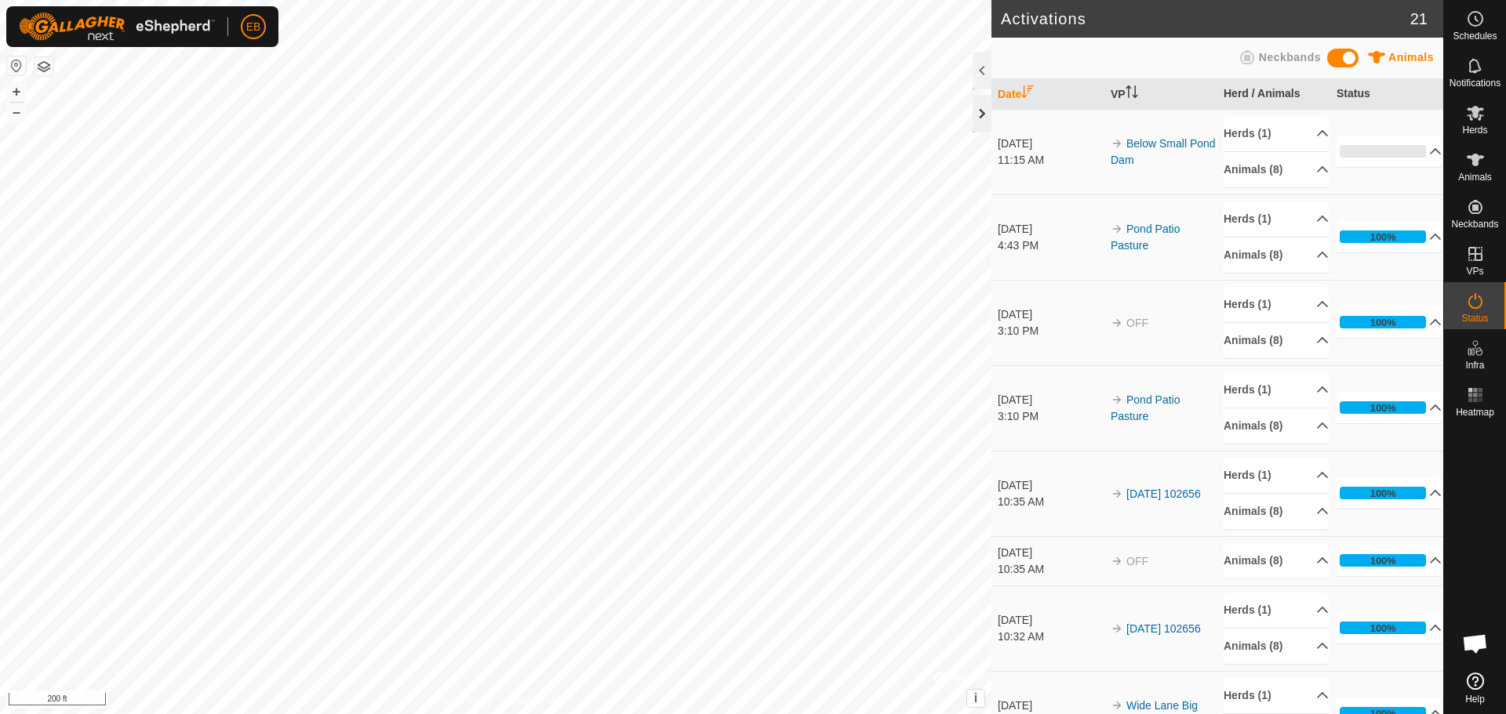
click at [986, 105] on div at bounding box center [981, 114] width 19 height 38
